Goal: Task Accomplishment & Management: Complete application form

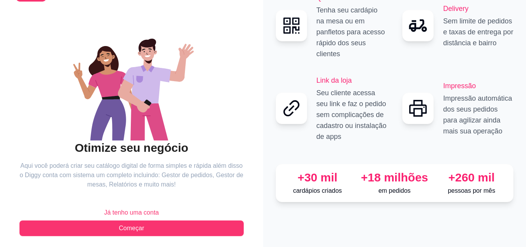
scroll to position [50, 0]
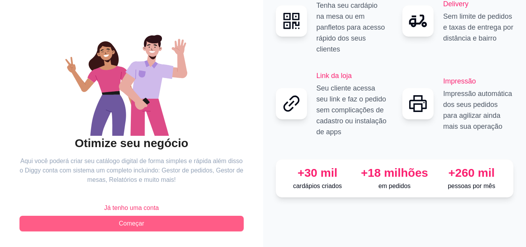
click at [154, 222] on button "Começar" at bounding box center [131, 224] width 224 height 16
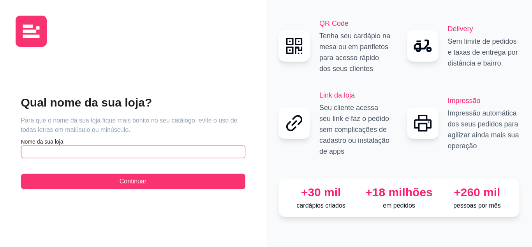
click at [107, 148] on input "text" at bounding box center [133, 151] width 224 height 12
type input "a"
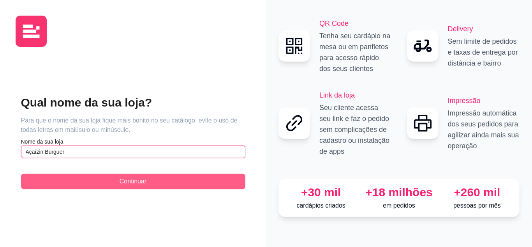
type input "Açaízin Burguer"
click at [122, 177] on span "Continuar" at bounding box center [133, 181] width 27 height 9
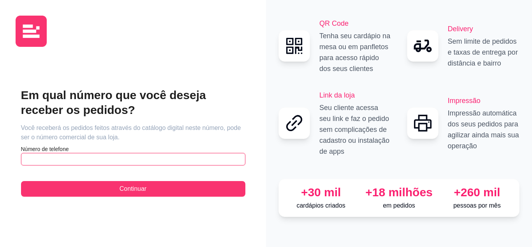
click at [124, 164] on input "text" at bounding box center [133, 159] width 224 height 12
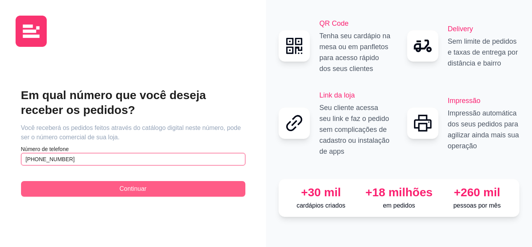
type input "[PHONE_NUMBER]"
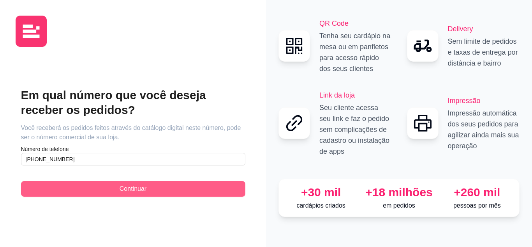
click at [126, 187] on span "Continuar" at bounding box center [133, 188] width 27 height 9
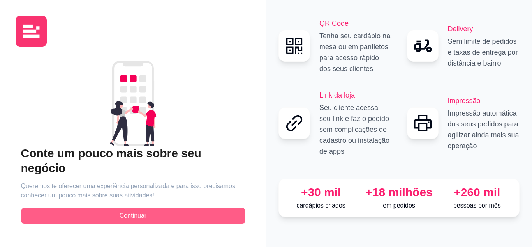
click at [148, 210] on button "Continuar" at bounding box center [133, 216] width 224 height 16
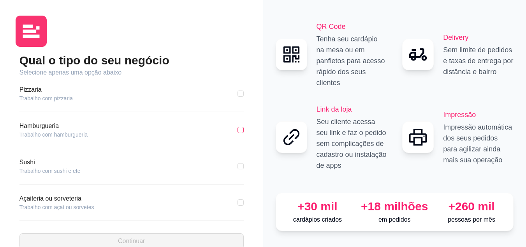
click at [238, 130] on input "checkbox" at bounding box center [241, 130] width 6 height 6
checkbox input "true"
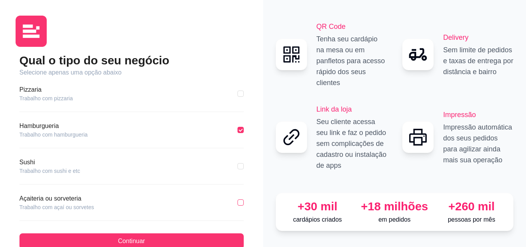
click at [238, 203] on input "checkbox" at bounding box center [241, 202] width 6 height 6
checkbox input "true"
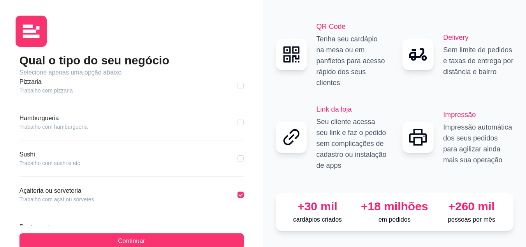
scroll to position [7, 0]
click at [238, 125] on input "checkbox" at bounding box center [241, 123] width 6 height 6
checkbox input "true"
click at [238, 195] on input "checkbox" at bounding box center [241, 196] width 6 height 6
checkbox input "true"
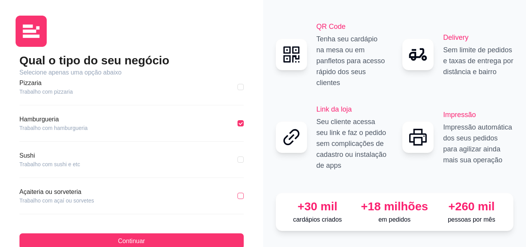
checkbox input "false"
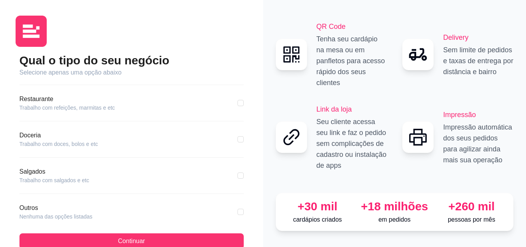
scroll to position [150, 0]
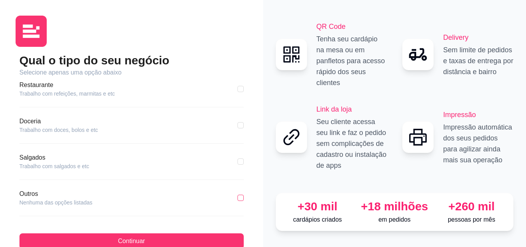
click at [238, 198] on input "checkbox" at bounding box center [241, 197] width 6 height 6
checkbox input "true"
checkbox input "false"
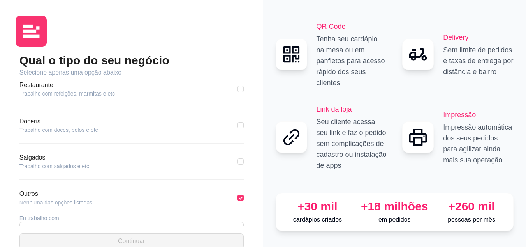
scroll to position [178, 0]
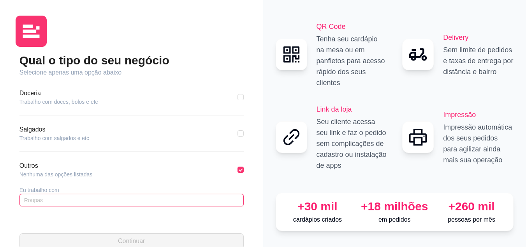
click at [129, 199] on input "text" at bounding box center [131, 200] width 224 height 12
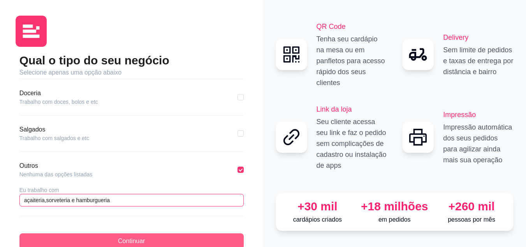
type input "açaiteria,sorveteria e hamburgueria"
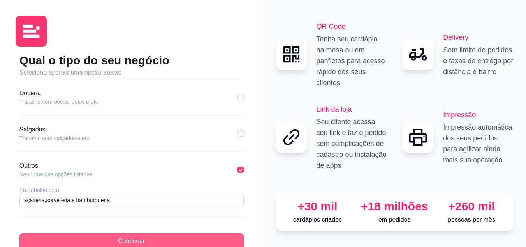
click at [80, 240] on button "Continuar" at bounding box center [131, 241] width 224 height 16
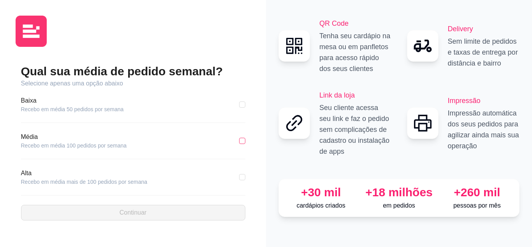
click at [242, 142] on input "checkbox" at bounding box center [242, 141] width 6 height 6
checkbox input "true"
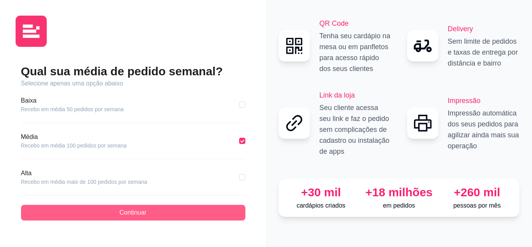
click at [168, 209] on button "Continuar" at bounding box center [133, 213] width 224 height 16
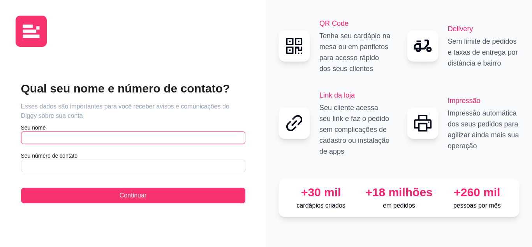
click at [99, 142] on input "text" at bounding box center [133, 137] width 224 height 12
type input "b"
type input "[PERSON_NAME]"
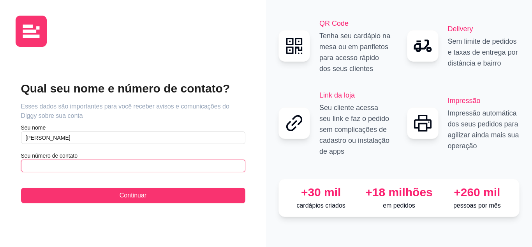
click at [89, 163] on input "text" at bounding box center [133, 165] width 224 height 12
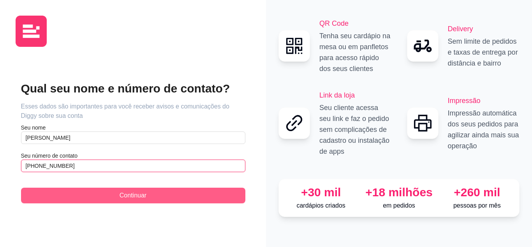
type input "[PHONE_NUMBER]"
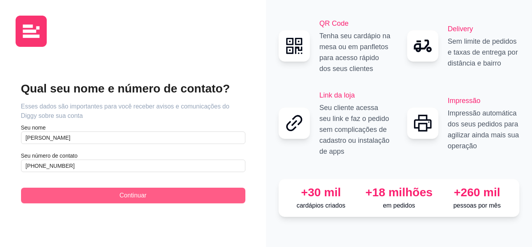
click at [87, 196] on button "Continuar" at bounding box center [133, 195] width 224 height 16
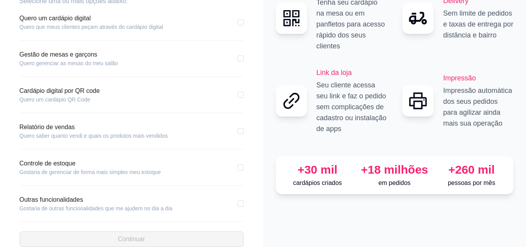
scroll to position [87, 0]
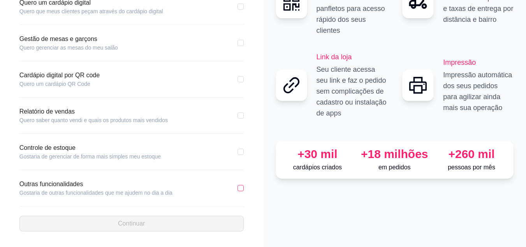
click at [242, 186] on input "checkbox" at bounding box center [241, 188] width 6 height 6
checkbox input "true"
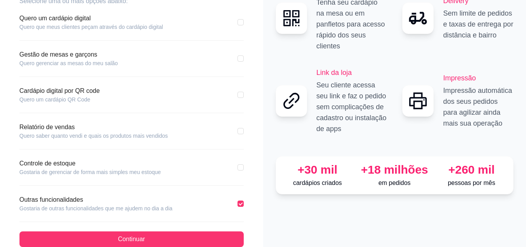
scroll to position [56, 0]
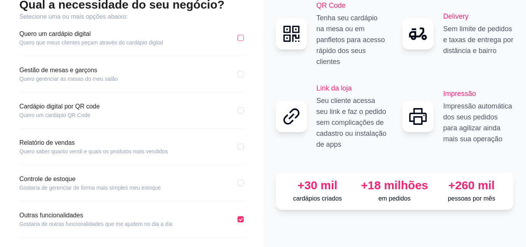
click at [242, 39] on input "checkbox" at bounding box center [241, 38] width 6 height 6
checkbox input "true"
click at [240, 76] on input "checkbox" at bounding box center [241, 74] width 6 height 6
checkbox input "true"
click at [244, 111] on input "checkbox" at bounding box center [241, 110] width 6 height 6
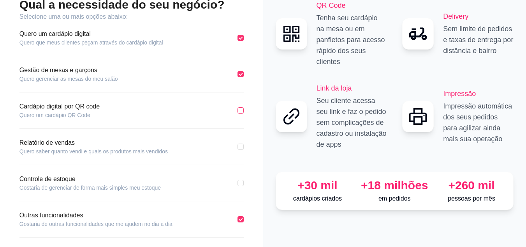
checkbox input "true"
click at [240, 148] on input "checkbox" at bounding box center [241, 146] width 6 height 6
checkbox input "true"
click at [242, 182] on input "checkbox" at bounding box center [241, 183] width 6 height 6
checkbox input "true"
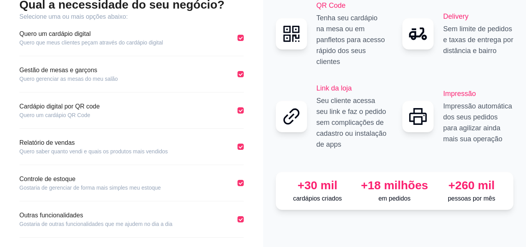
click at [261, 210] on div "Qual a necessidade do seu negócio? Selecione uma ou mais opções abaixo: Quero u…" at bounding box center [131, 111] width 263 height 334
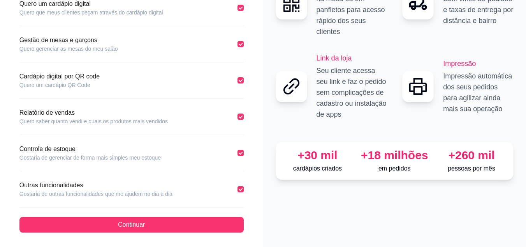
scroll to position [87, 0]
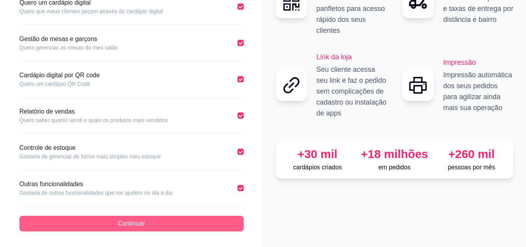
click at [210, 224] on button "Continuar" at bounding box center [131, 224] width 224 height 16
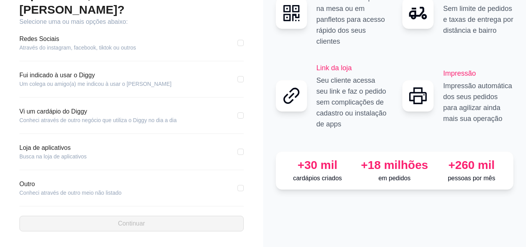
scroll to position [51, 0]
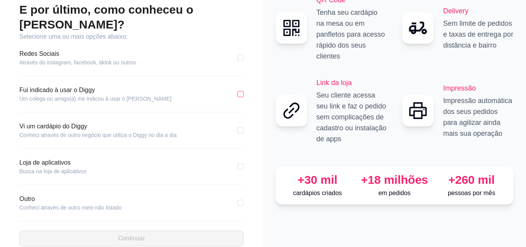
click at [239, 91] on input "checkbox" at bounding box center [241, 94] width 6 height 6
checkbox input "true"
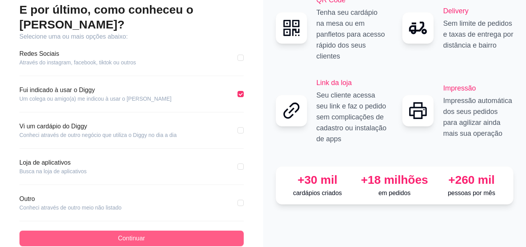
click at [160, 230] on button "Continuar" at bounding box center [131, 238] width 224 height 16
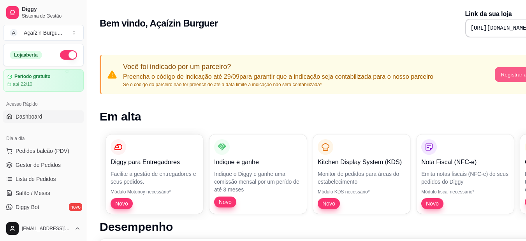
click at [500, 69] on button "Registrar agora" at bounding box center [519, 74] width 49 height 15
